Goal: Navigation & Orientation: Find specific page/section

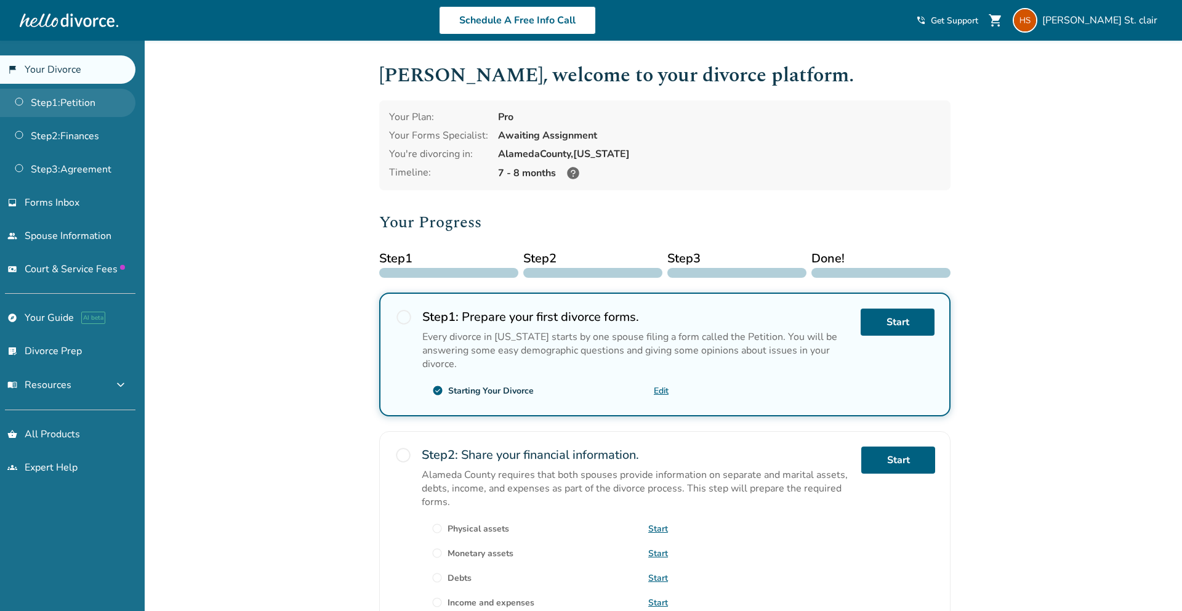
click at [100, 99] on link "Step 1 : Petition" at bounding box center [67, 103] width 135 height 28
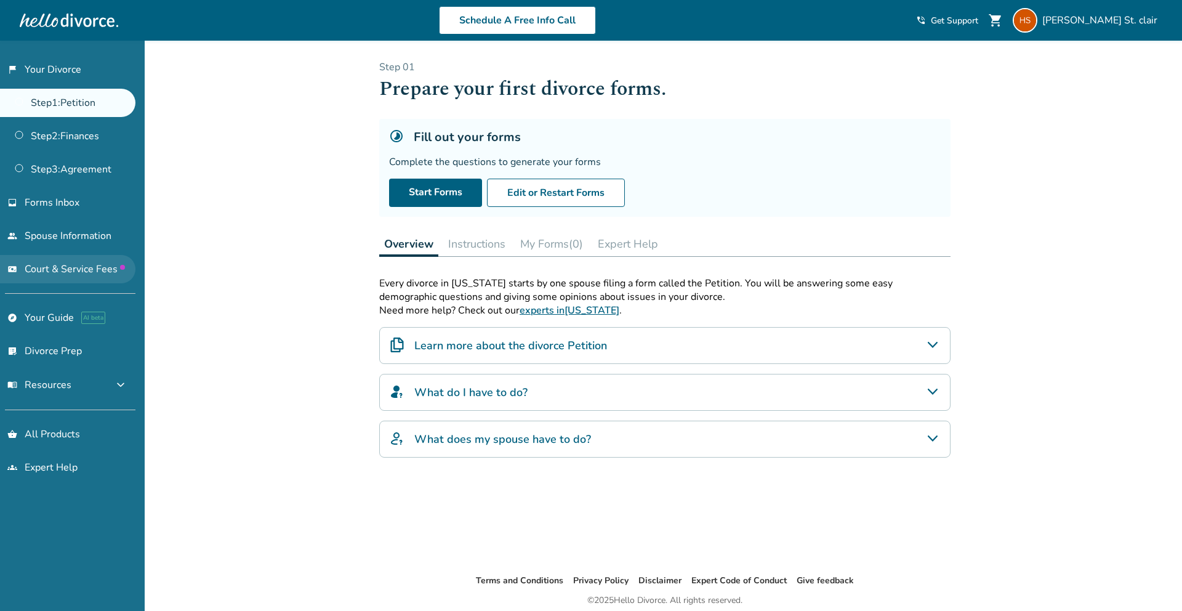
click at [71, 267] on span "Court & Service Fees" at bounding box center [75, 269] width 100 height 14
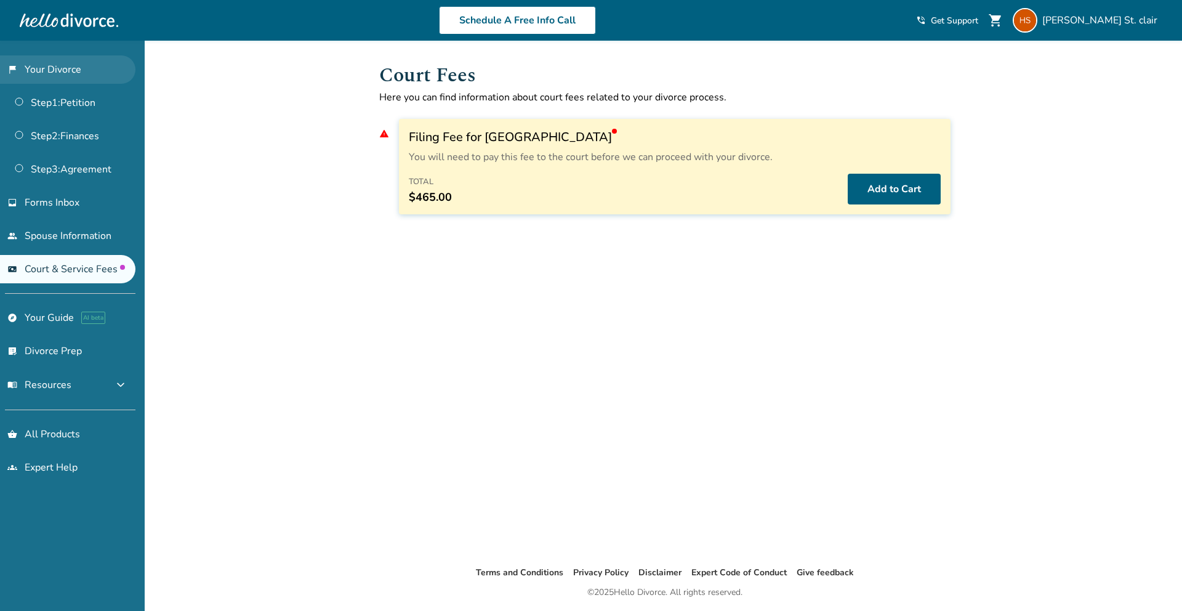
click at [97, 65] on link "flag_2 Your Divorce" at bounding box center [67, 69] width 135 height 28
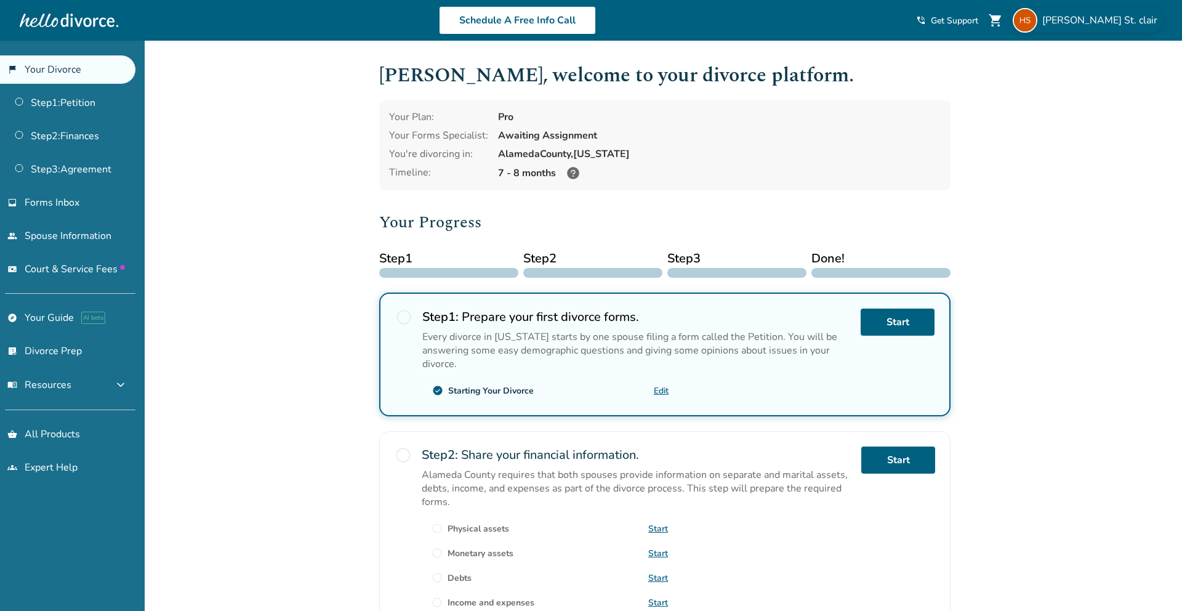
click at [1113, 20] on span "[PERSON_NAME]. clair" at bounding box center [1103, 21] width 120 height 14
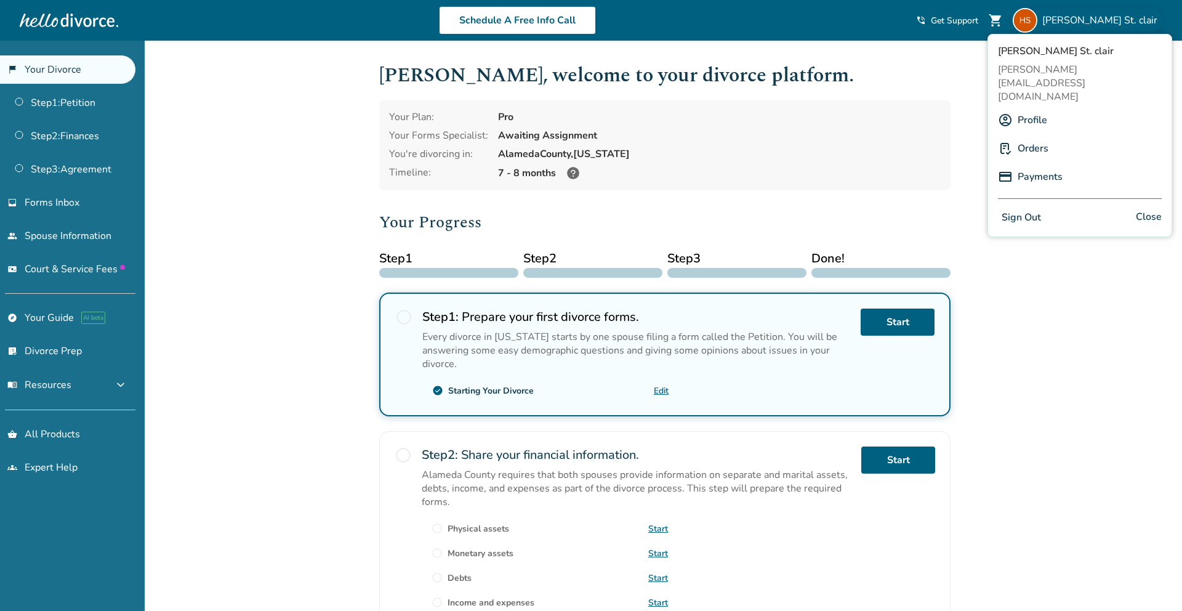
click at [1036, 108] on link "Profile" at bounding box center [1033, 119] width 30 height 23
